Goal: Task Accomplishment & Management: Use online tool/utility

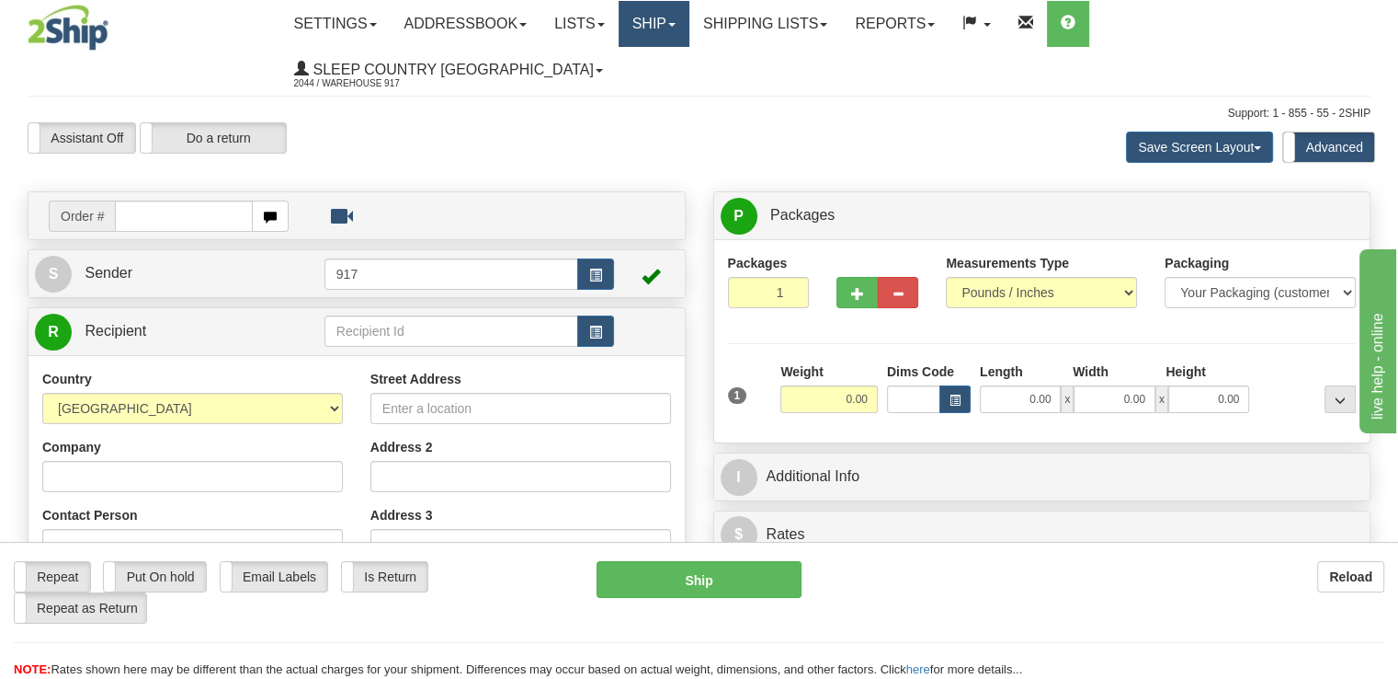
click at [674, 31] on link "Ship" at bounding box center [654, 24] width 71 height 46
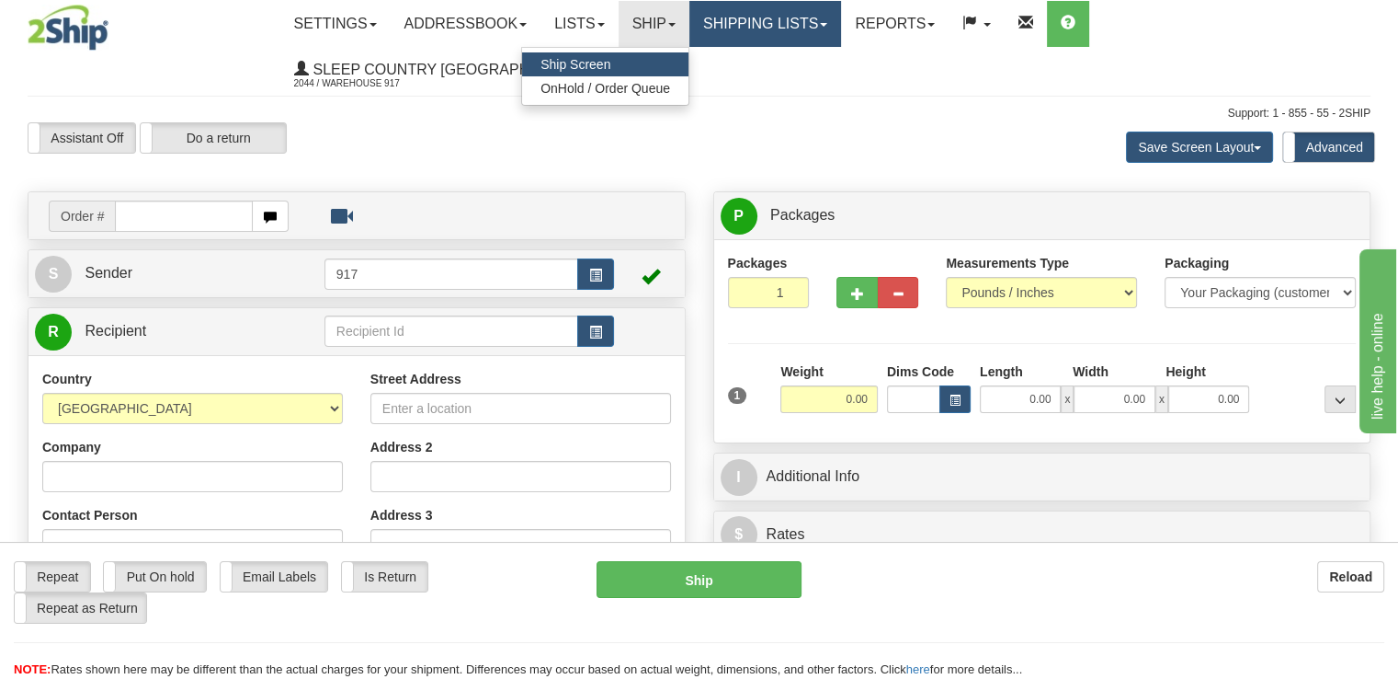
click at [802, 31] on link "Shipping lists" at bounding box center [766, 24] width 152 height 46
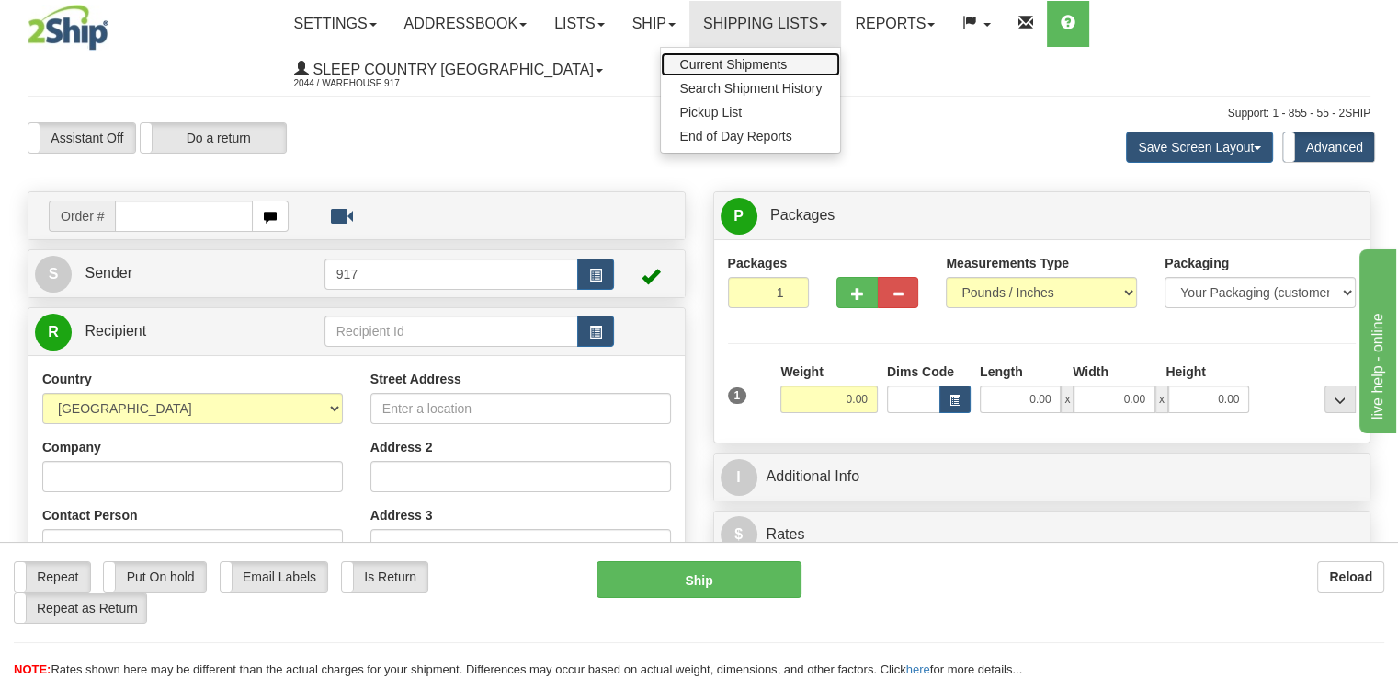
click at [787, 63] on span "Current Shipments" at bounding box center [733, 64] width 108 height 15
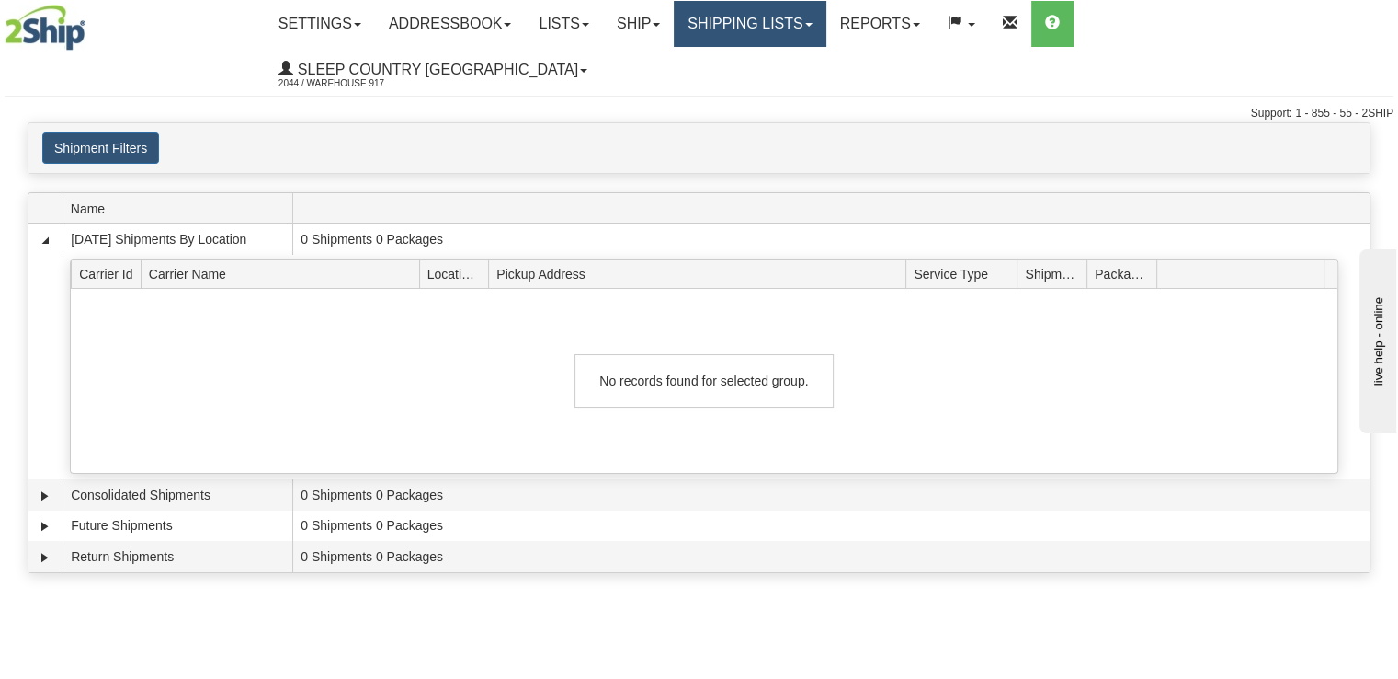
click at [809, 25] on link "Shipping lists" at bounding box center [750, 24] width 152 height 46
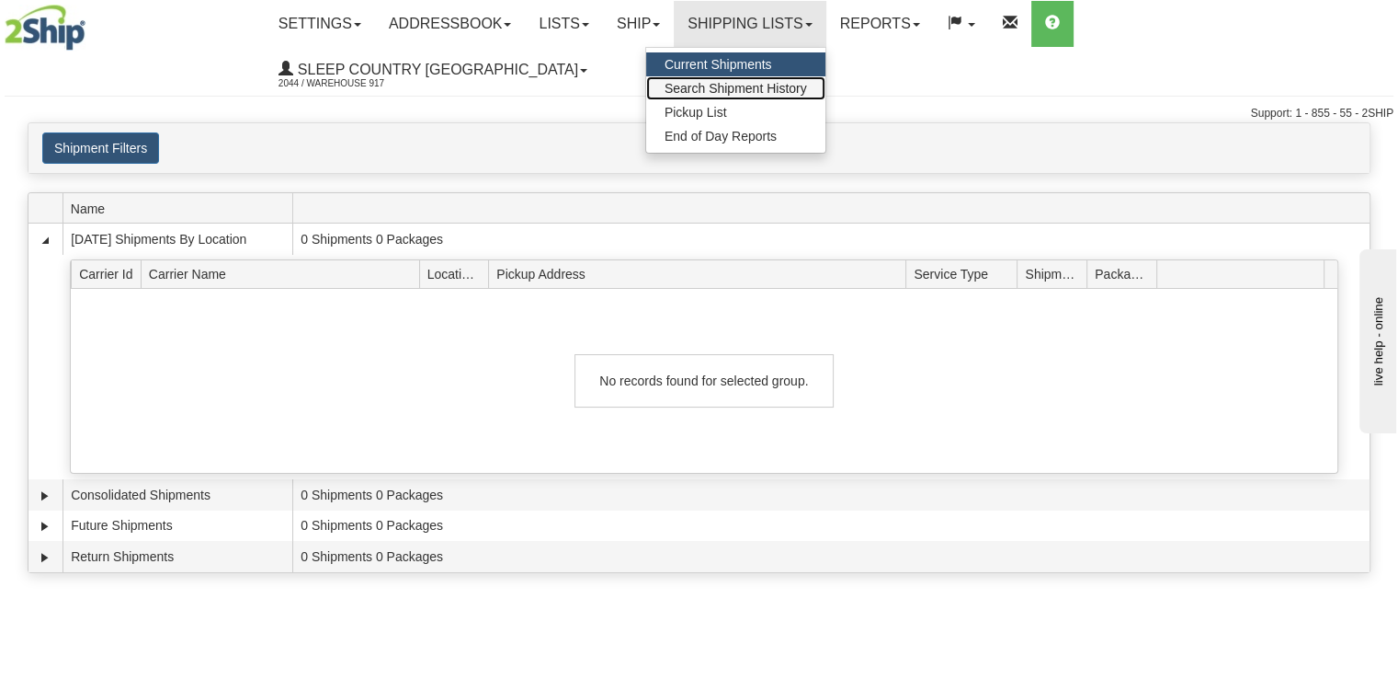
click at [804, 85] on span "Search Shipment History" at bounding box center [736, 88] width 143 height 15
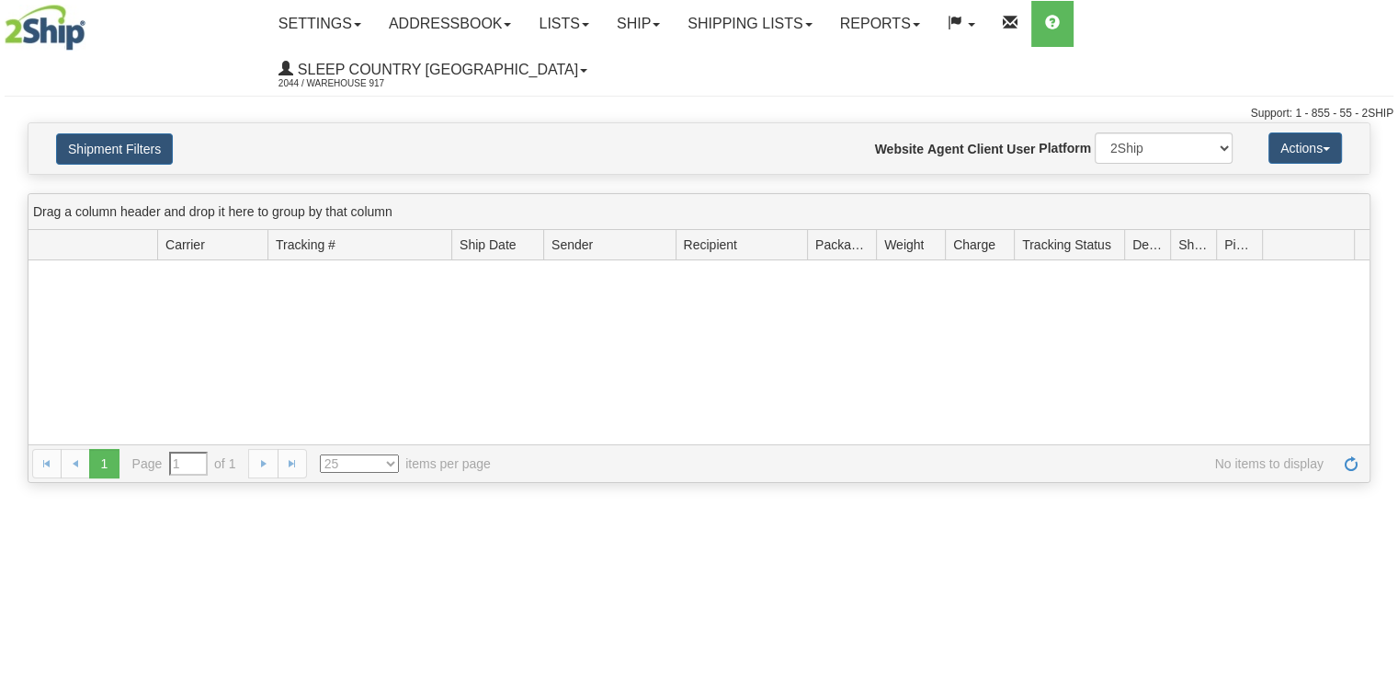
type input "From [DATE] To [DATE]"
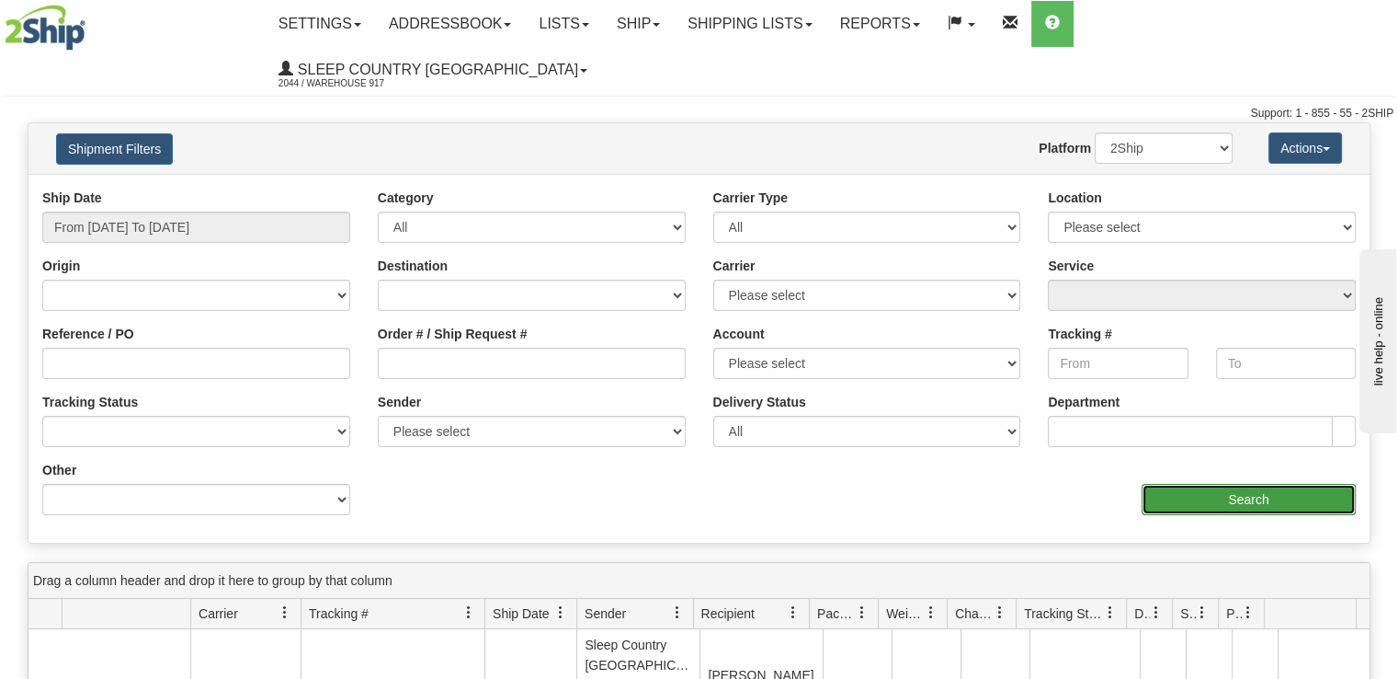
click at [1233, 484] on input "Search" at bounding box center [1249, 499] width 214 height 31
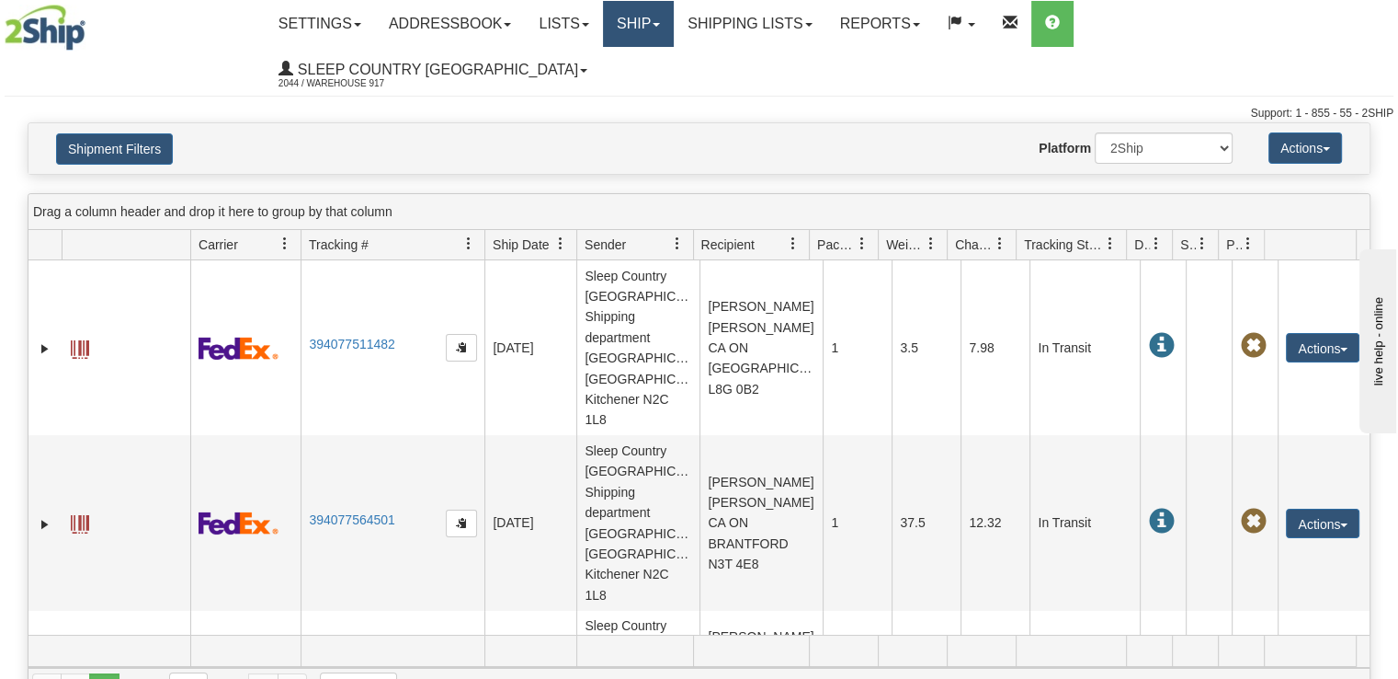
click at [674, 30] on link "Ship" at bounding box center [638, 24] width 71 height 46
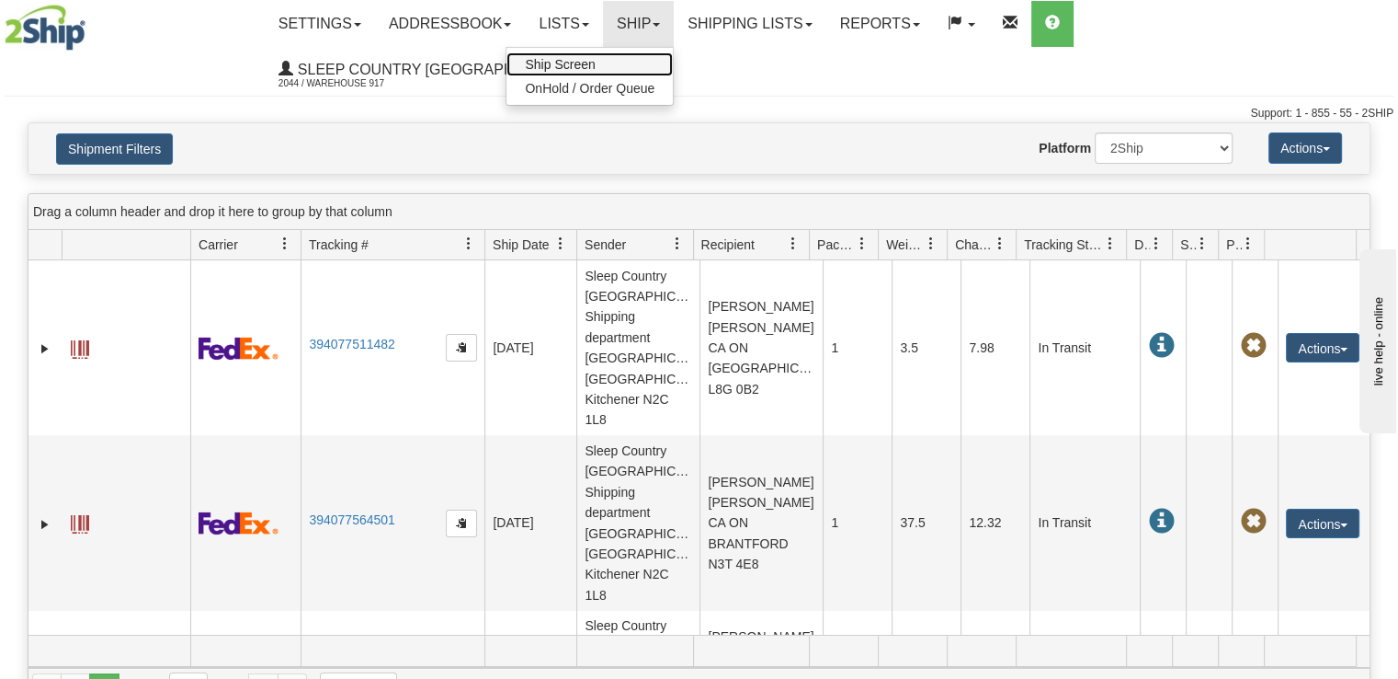
click at [673, 60] on link "Ship Screen" at bounding box center [590, 64] width 166 height 24
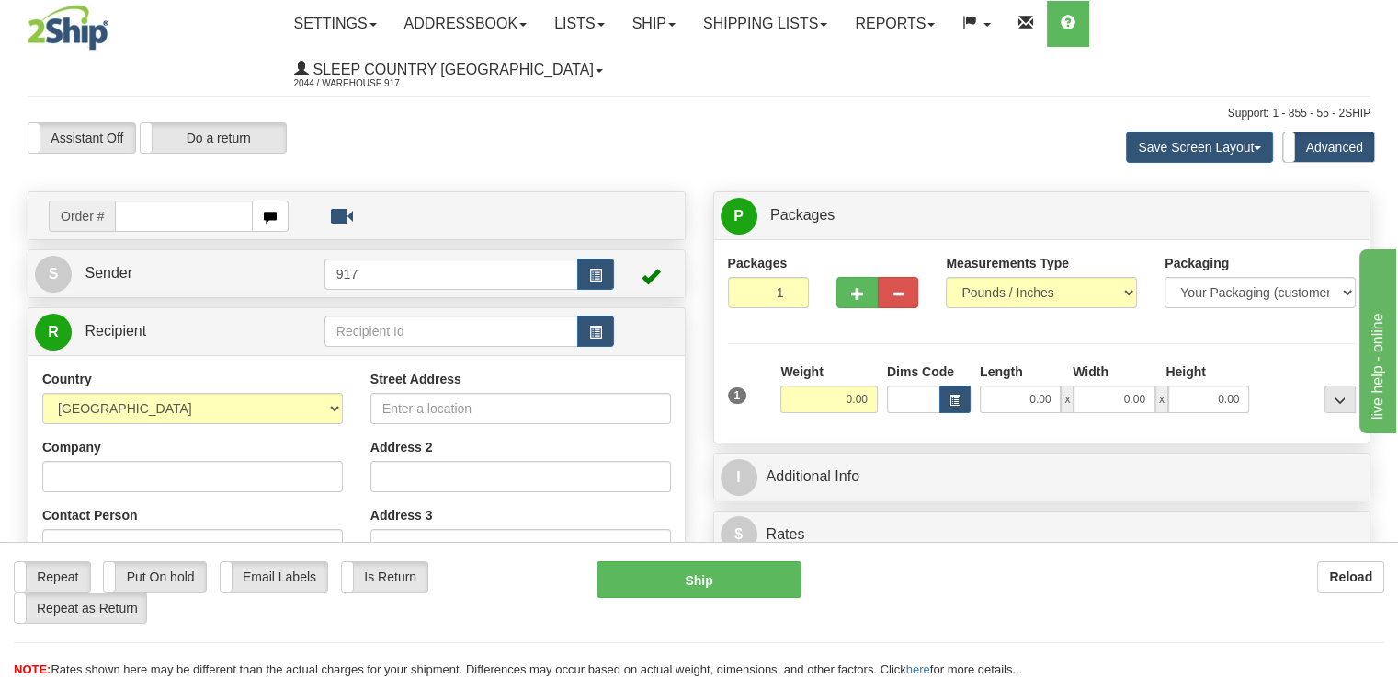
click at [158, 200] on input "text" at bounding box center [184, 215] width 138 height 31
click at [530, 122] on div "Assistant On Assistant Off Do a return Do a return" at bounding box center [299, 137] width 571 height 31
click at [213, 200] on input "text" at bounding box center [184, 215] width 138 height 31
type input "9007I161418"
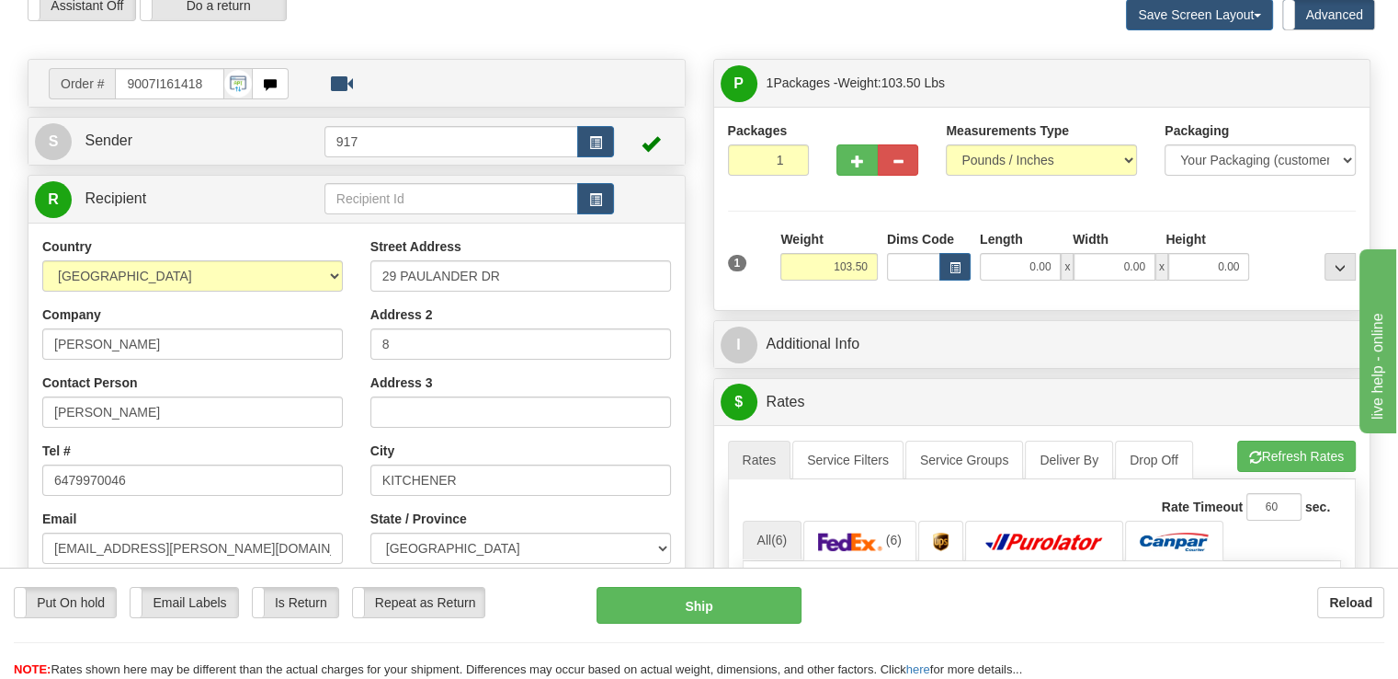
scroll to position [184, 0]
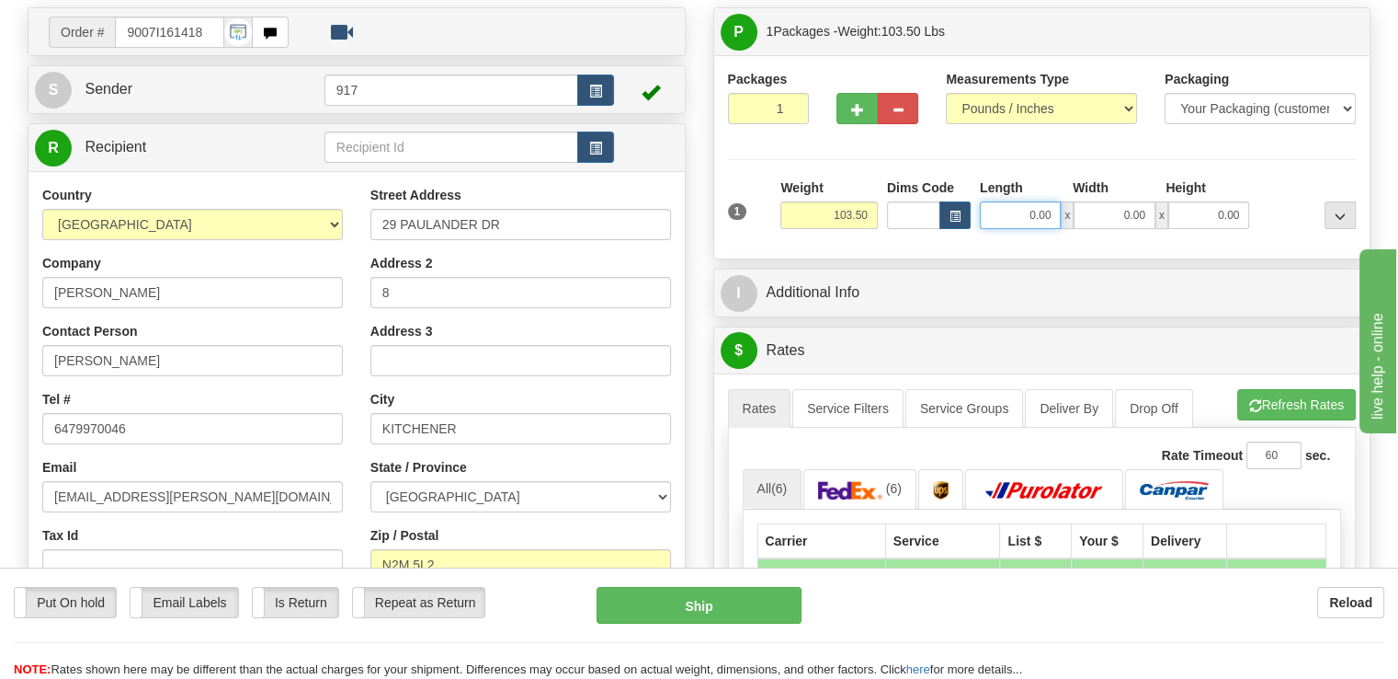
drag, startPoint x: 1011, startPoint y: 170, endPoint x: 1139, endPoint y: 180, distance: 128.2
click at [1135, 201] on div "0.00 x 0.00 x 0.00" at bounding box center [1114, 215] width 269 height 28
type input "42.00"
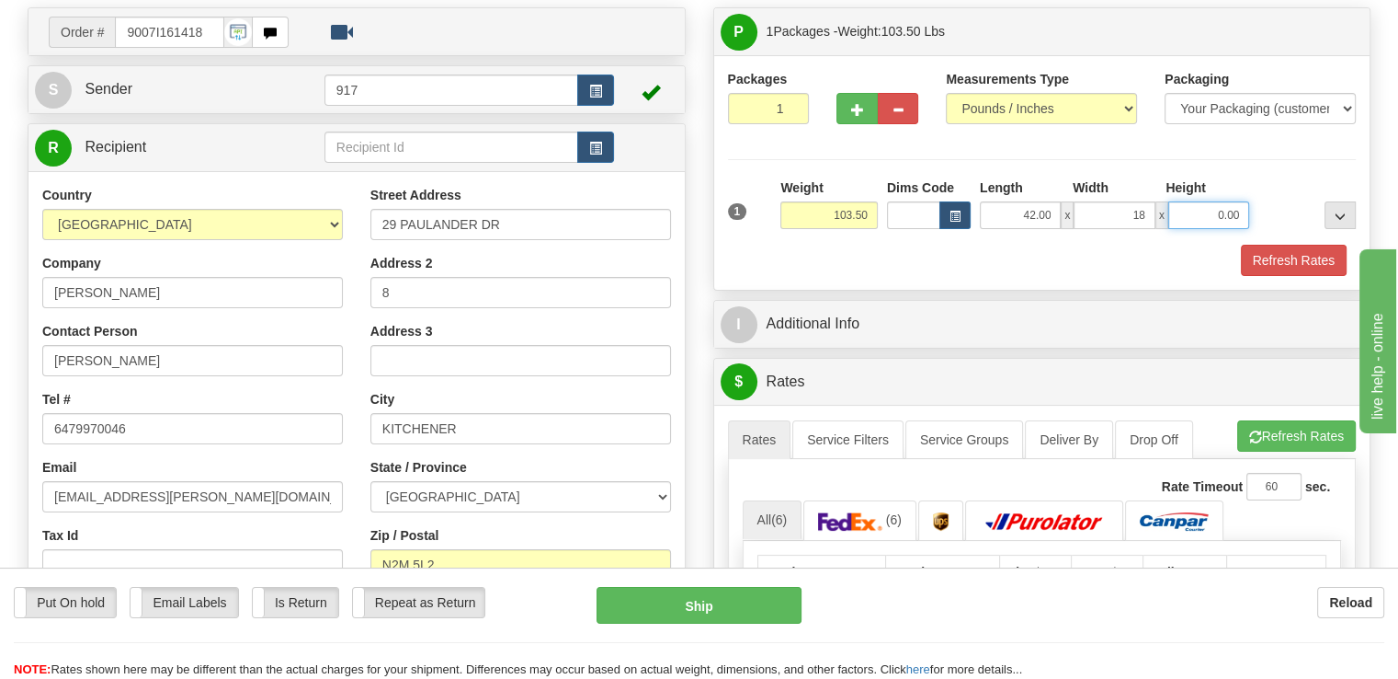
type input "18.00"
type input "8.00"
click at [1209, 201] on input "8.00" at bounding box center [1209, 215] width 81 height 28
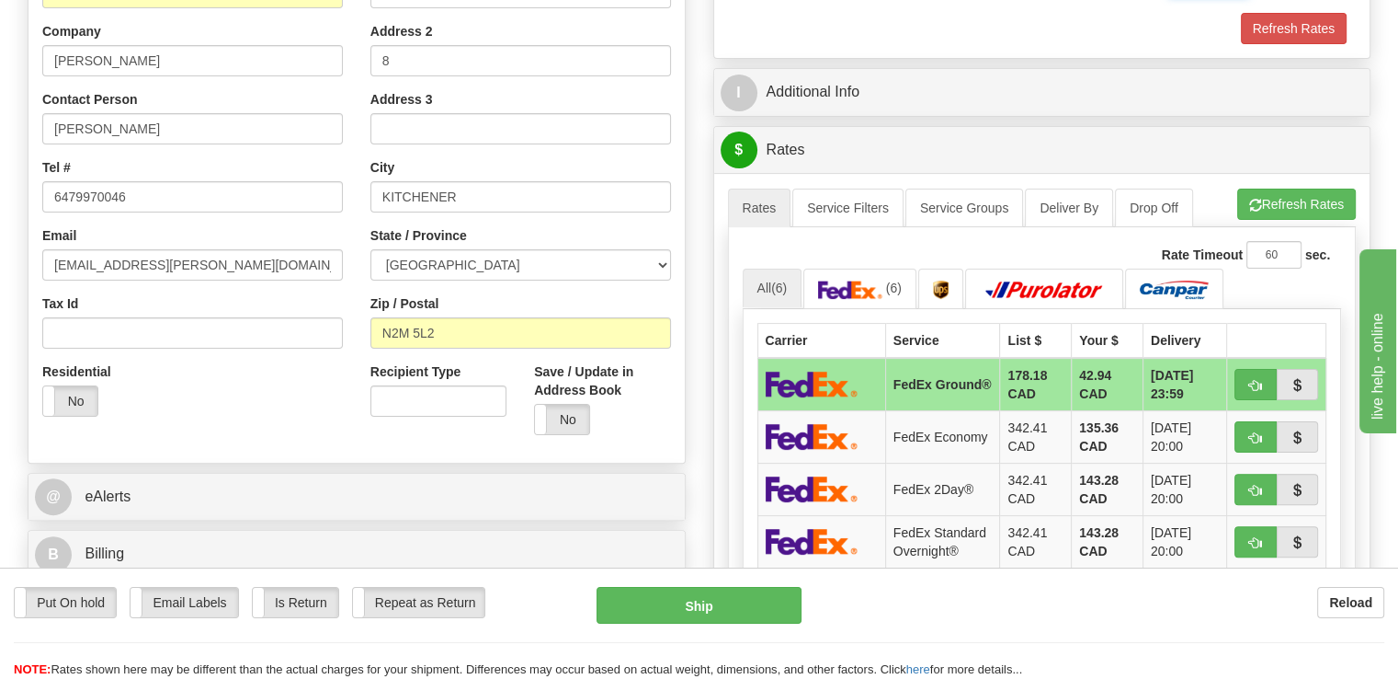
scroll to position [276, 0]
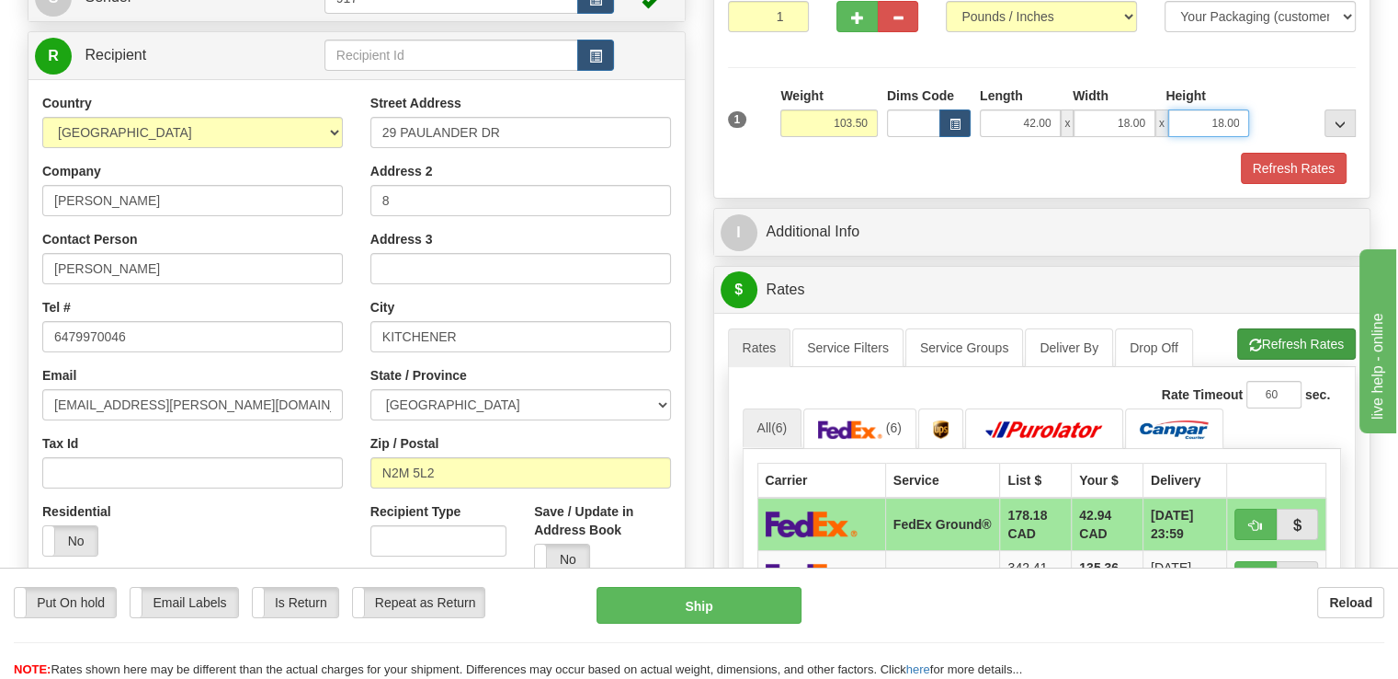
type input "18.00"
click at [1282, 328] on button "Refresh Rates" at bounding box center [1296, 343] width 119 height 31
